Goal: Task Accomplishment & Management: Complete application form

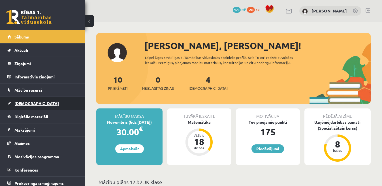
click at [38, 103] on link "[DEMOGRAPHIC_DATA]" at bounding box center [42, 103] width 70 height 13
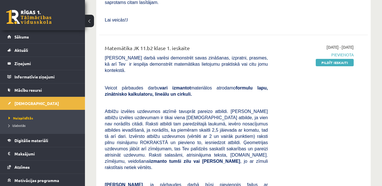
scroll to position [283, 0]
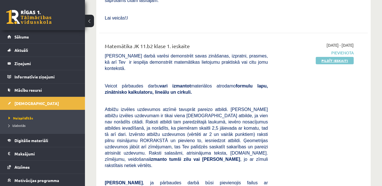
click at [329, 57] on link "Pildīt ieskaiti" at bounding box center [335, 60] width 38 height 7
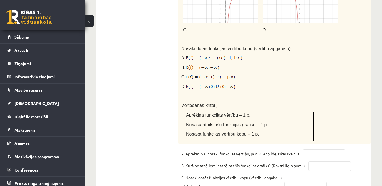
scroll to position [458, 0]
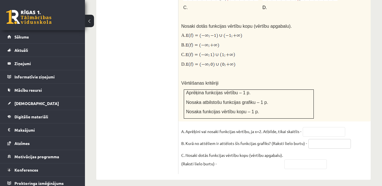
click at [339, 140] on input "text" at bounding box center [329, 144] width 42 height 10
type input "*"
click at [323, 127] on input "text" at bounding box center [324, 132] width 42 height 10
type input "*"
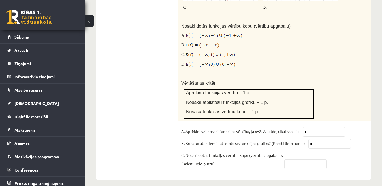
click at [309, 160] on input "text" at bounding box center [305, 164] width 42 height 10
type input "*"
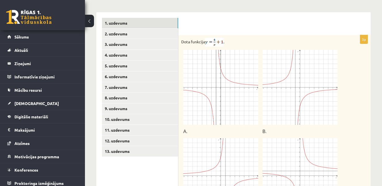
scroll to position [232, 0]
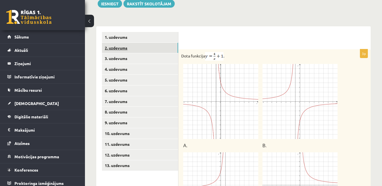
click at [169, 43] on link "2. uzdevums" at bounding box center [140, 48] width 76 height 10
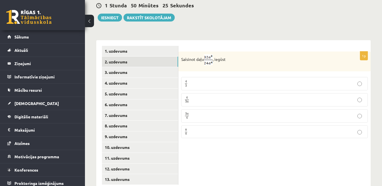
scroll to position [228, 0]
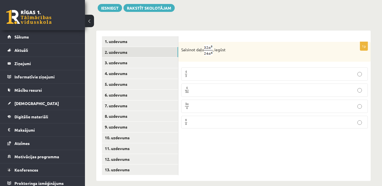
click at [265, 87] on p "4 3 a 4 3 a" at bounding box center [274, 90] width 180 height 7
click at [147, 57] on link "3. uzdevums" at bounding box center [140, 62] width 76 height 10
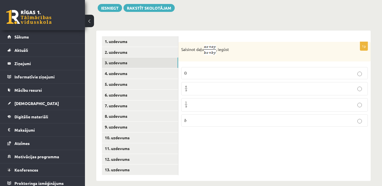
click at [220, 85] on p "a b a b" at bounding box center [274, 88] width 180 height 7
click at [168, 68] on link "4. uzdevums" at bounding box center [140, 73] width 76 height 10
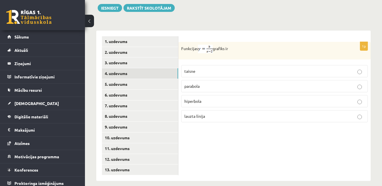
click at [226, 98] on p "hiperbola" at bounding box center [274, 101] width 180 height 6
click at [154, 79] on link "5. uzdevums" at bounding box center [140, 84] width 76 height 10
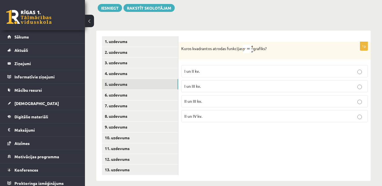
click at [216, 83] on p "I un III kv." at bounding box center [274, 86] width 180 height 6
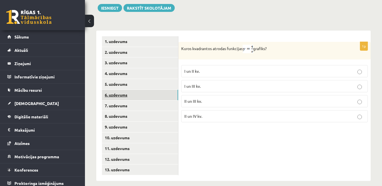
click at [163, 90] on link "6. uzdevums" at bounding box center [140, 95] width 76 height 10
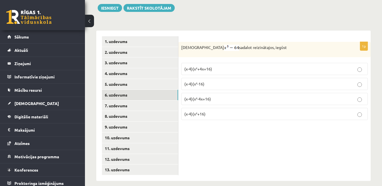
click at [219, 66] on p "(x-4)(x²+4x+16)" at bounding box center [274, 69] width 180 height 6
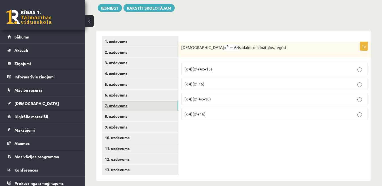
click at [149, 100] on link "7. uzdevums" at bounding box center [140, 105] width 76 height 10
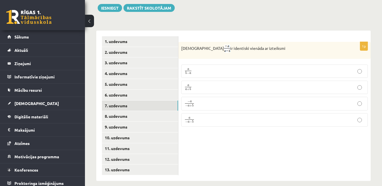
click at [204, 68] on p "a 5 − a a 5 − a" at bounding box center [274, 71] width 180 height 7
click at [172, 111] on link "8. uzdevums" at bounding box center [140, 116] width 76 height 10
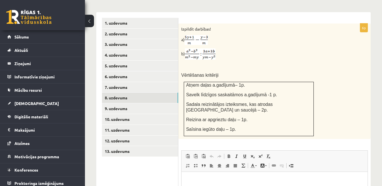
scroll to position [256, 0]
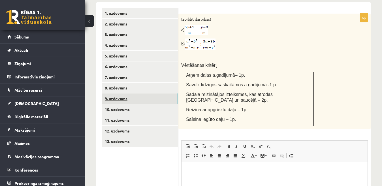
click at [173, 93] on link "9. uzdevums" at bounding box center [140, 98] width 76 height 10
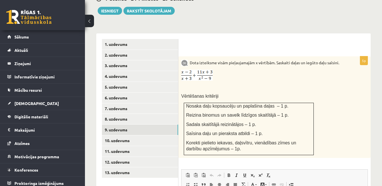
scroll to position [284, 0]
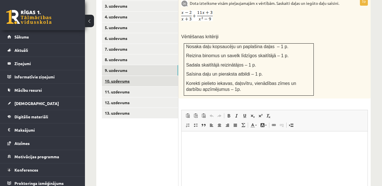
click at [154, 76] on link "10. uzdevums" at bounding box center [140, 81] width 76 height 10
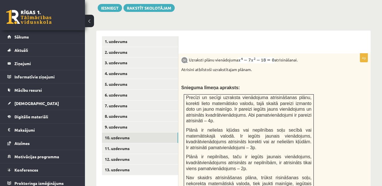
scroll to position [0, 0]
click at [135, 143] on link "11. uzdevums" at bounding box center [140, 148] width 76 height 10
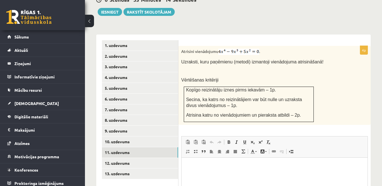
scroll to position [228, 0]
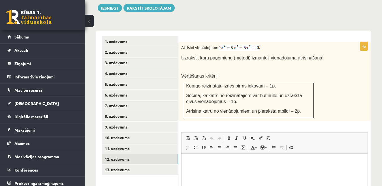
click at [159, 154] on link "12. uzdevums" at bounding box center [140, 159] width 76 height 10
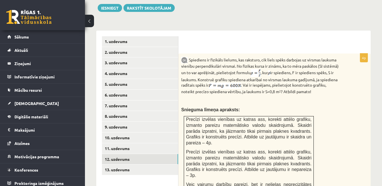
drag, startPoint x: 159, startPoint y: 150, endPoint x: 343, endPoint y: 126, distance: 185.2
click at [343, 126] on div "Spiediens ir fizikāls lielums, kas raksturo, cik liels spēks darbojas uz virsma…" at bounding box center [274, 145] width 192 height 185
click at [176, 164] on link "13. uzdevums" at bounding box center [140, 169] width 76 height 10
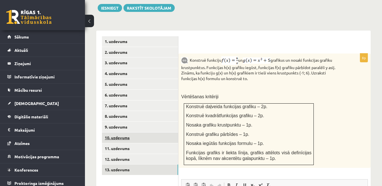
click at [147, 132] on link "10. uzdevums" at bounding box center [140, 137] width 76 height 10
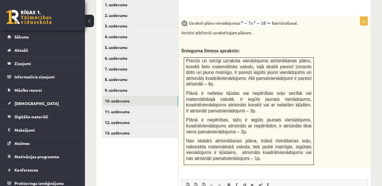
scroll to position [256, 0]
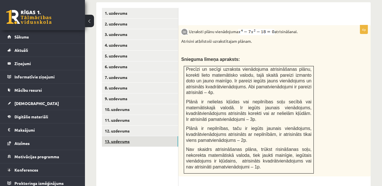
click at [154, 136] on link "13. uzdevums" at bounding box center [140, 141] width 76 height 10
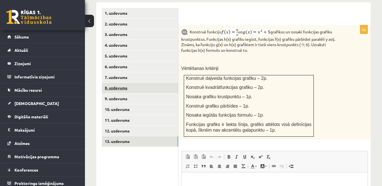
click at [156, 83] on link "8. uzdevums" at bounding box center [140, 88] width 76 height 10
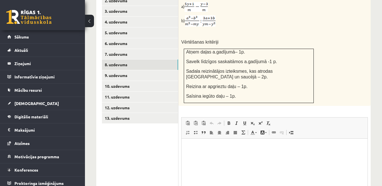
scroll to position [312, 0]
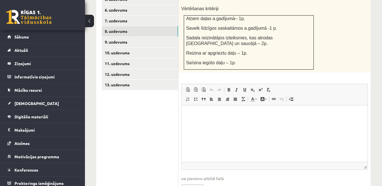
click at [194, 181] on input "file" at bounding box center [274, 187] width 186 height 12
type input "**********"
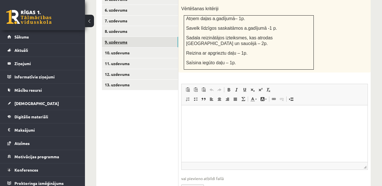
click at [137, 37] on link "9. uzdevums" at bounding box center [140, 42] width 76 height 10
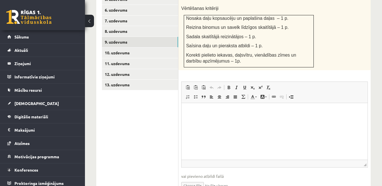
scroll to position [0, 0]
click at [199, 183] on input "file" at bounding box center [274, 185] width 186 height 12
type input "**********"
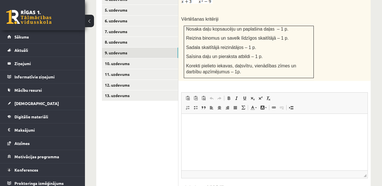
scroll to position [291, 0]
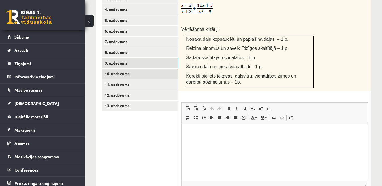
click at [153, 68] on link "10. uzdevums" at bounding box center [140, 73] width 76 height 10
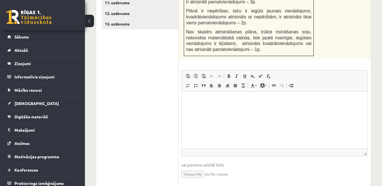
scroll to position [374, 0]
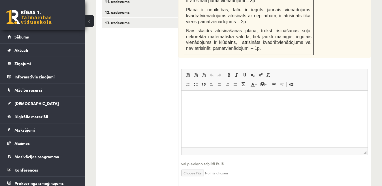
click at [200, 167] on input "file" at bounding box center [274, 173] width 186 height 12
type input "**********"
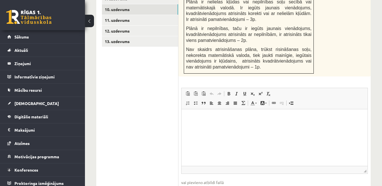
scroll to position [346, 0]
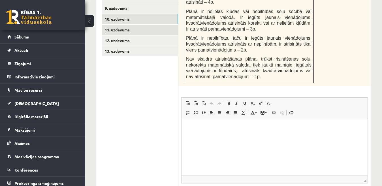
click at [151, 25] on link "11. uzdevums" at bounding box center [140, 30] width 76 height 10
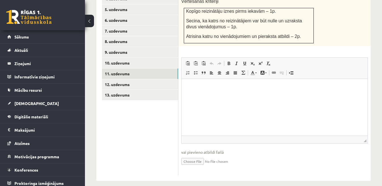
scroll to position [0, 0]
click at [201, 156] on input "file" at bounding box center [274, 161] width 186 height 12
type input "**********"
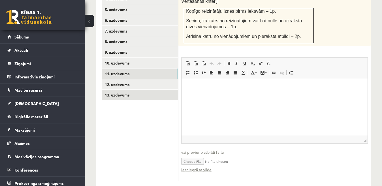
click at [150, 90] on link "13. uzdevums" at bounding box center [140, 95] width 76 height 10
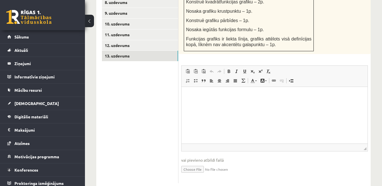
scroll to position [349, 0]
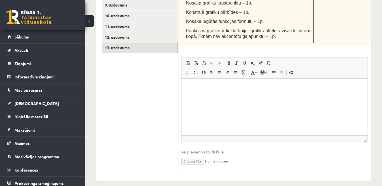
click at [201, 155] on input "file" at bounding box center [274, 161] width 186 height 12
type input "**********"
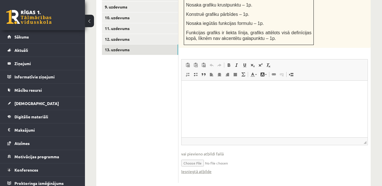
scroll to position [355, 0]
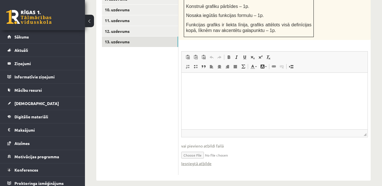
click at [201, 149] on input "file" at bounding box center [274, 155] width 186 height 12
click at [197, 143] on span "vai pievieno atbildi failā" at bounding box center [274, 146] width 186 height 6
click at [197, 149] on input "file" at bounding box center [274, 155] width 186 height 12
drag, startPoint x: 200, startPoint y: 157, endPoint x: 220, endPoint y: 170, distance: 23.5
click at [220, 170] on div "8p Konstruē funkciju un grafikus un nosaki funkcijas grafiku krustpunktus. Funk…" at bounding box center [274, 42] width 192 height 278
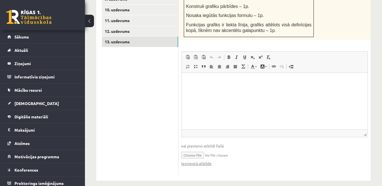
click at [204, 149] on input "file" at bounding box center [274, 155] width 186 height 12
type input "**********"
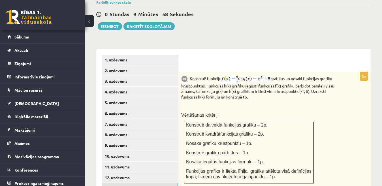
scroll to position [214, 0]
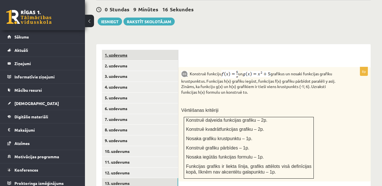
click at [159, 50] on link "1. uzdevums" at bounding box center [140, 55] width 76 height 10
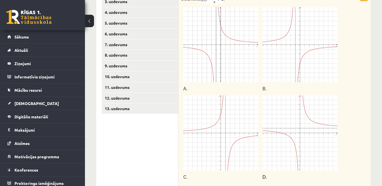
scroll to position [232, 0]
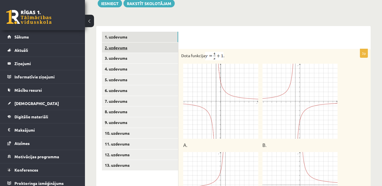
click at [158, 42] on link "2. uzdevums" at bounding box center [140, 47] width 76 height 10
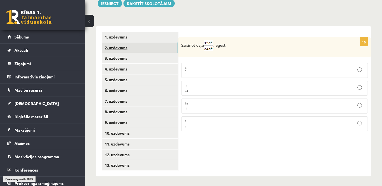
scroll to position [228, 0]
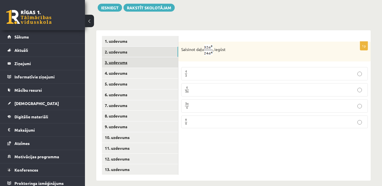
click at [176, 57] on link "3. uzdevums" at bounding box center [140, 62] width 76 height 10
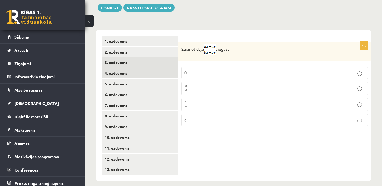
click at [172, 68] on link "4. uzdevums" at bounding box center [140, 73] width 76 height 10
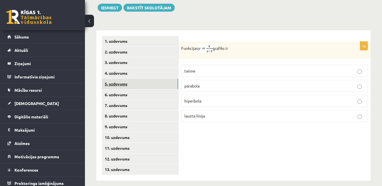
click at [173, 79] on link "5. uzdevums" at bounding box center [140, 84] width 76 height 10
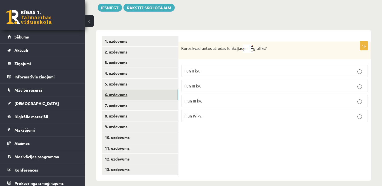
click at [170, 89] on link "6. uzdevums" at bounding box center [140, 94] width 76 height 10
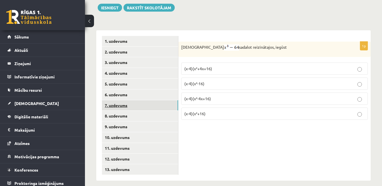
click at [168, 100] on link "7. uzdevums" at bounding box center [140, 105] width 76 height 10
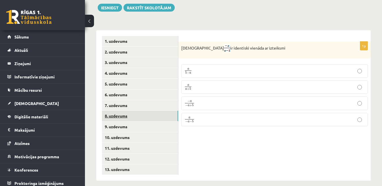
click at [165, 111] on link "8. uzdevums" at bounding box center [140, 116] width 76 height 10
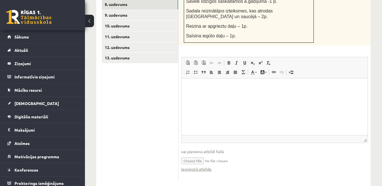
scroll to position [311, 0]
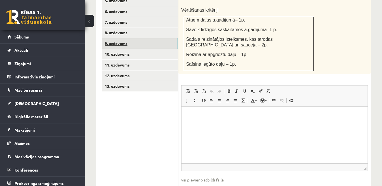
click at [139, 38] on link "9. uzdevums" at bounding box center [140, 43] width 76 height 10
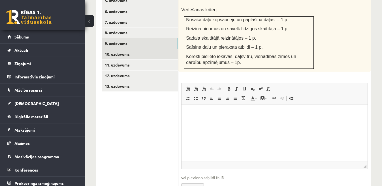
click at [143, 49] on link "10. uzdevums" at bounding box center [140, 54] width 76 height 10
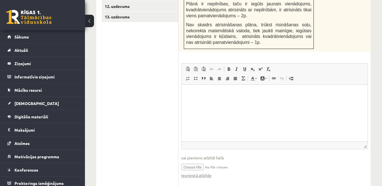
scroll to position [324, 0]
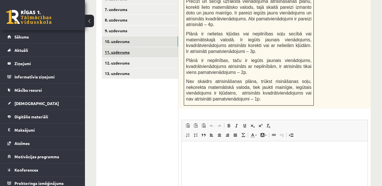
click at [155, 48] on link "11. uzdevums" at bounding box center [140, 52] width 76 height 10
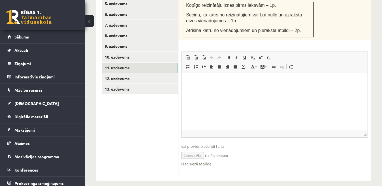
scroll to position [0, 0]
click at [168, 84] on link "13. uzdevums" at bounding box center [140, 89] width 76 height 10
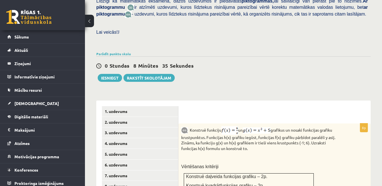
scroll to position [157, 0]
click at [110, 74] on button "Iesniegt" at bounding box center [110, 78] width 24 height 8
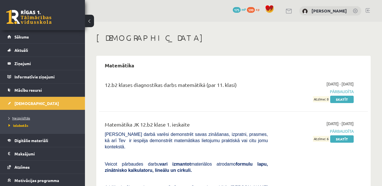
click at [23, 120] on link "Neizpildītās" at bounding box center [43, 117] width 71 height 5
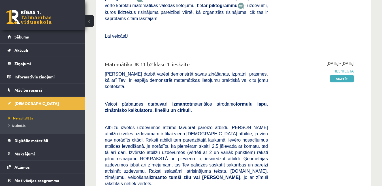
scroll to position [255, 0]
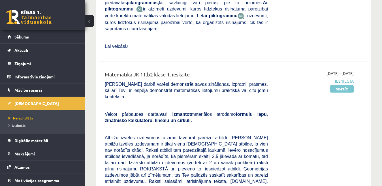
click at [340, 85] on link "Skatīt" at bounding box center [341, 88] width 23 height 7
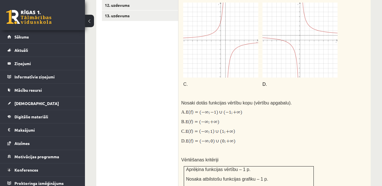
scroll to position [228, 0]
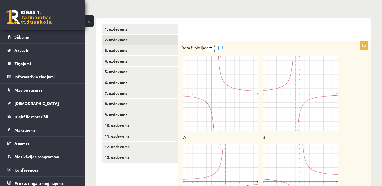
click at [145, 35] on link "2. uzdevums" at bounding box center [140, 40] width 76 height 10
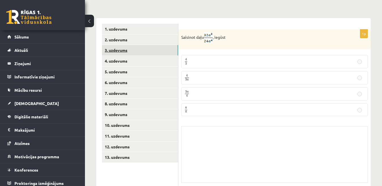
click at [156, 45] on link "3. uzdevums" at bounding box center [140, 50] width 76 height 10
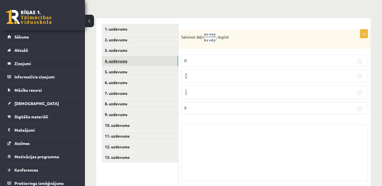
click at [156, 56] on link "4. uzdevums" at bounding box center [140, 61] width 76 height 10
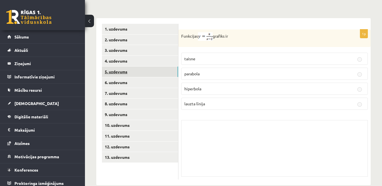
click at [157, 66] on link "5. uzdevums" at bounding box center [140, 71] width 76 height 10
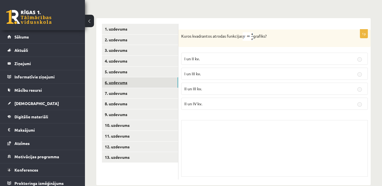
click at [159, 77] on link "6. uzdevums" at bounding box center [140, 82] width 76 height 10
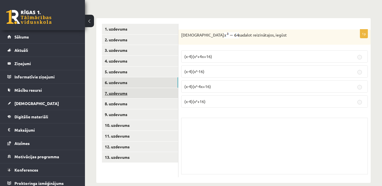
click at [161, 88] on link "7. uzdevums" at bounding box center [140, 93] width 76 height 10
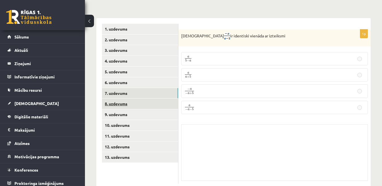
click at [166, 98] on link "8. uzdevums" at bounding box center [140, 103] width 76 height 10
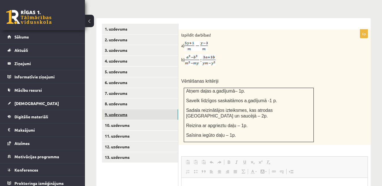
click at [175, 109] on link "9. uzdevums" at bounding box center [140, 114] width 76 height 10
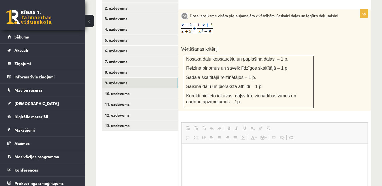
scroll to position [0, 0]
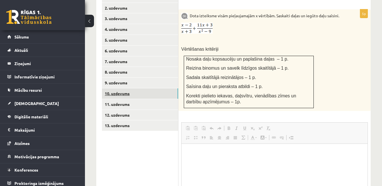
click at [170, 89] on link "10. uzdevums" at bounding box center [140, 93] width 76 height 10
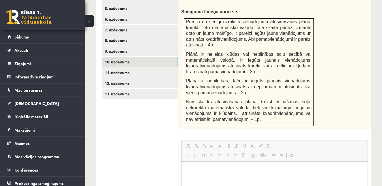
scroll to position [288, 0]
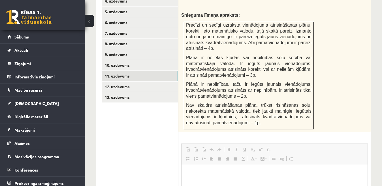
click at [175, 71] on link "11. uzdevums" at bounding box center [140, 76] width 76 height 10
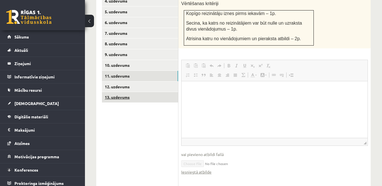
click at [168, 92] on link "13. uzdevums" at bounding box center [140, 97] width 76 height 10
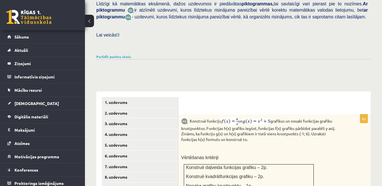
scroll to position [147, 0]
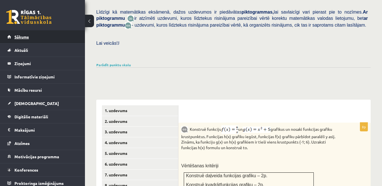
click at [59, 38] on link "Sākums" at bounding box center [42, 36] width 70 height 13
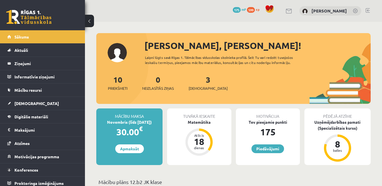
click at [365, 9] on link at bounding box center [367, 10] width 4 height 5
